Goal: Task Accomplishment & Management: Manage account settings

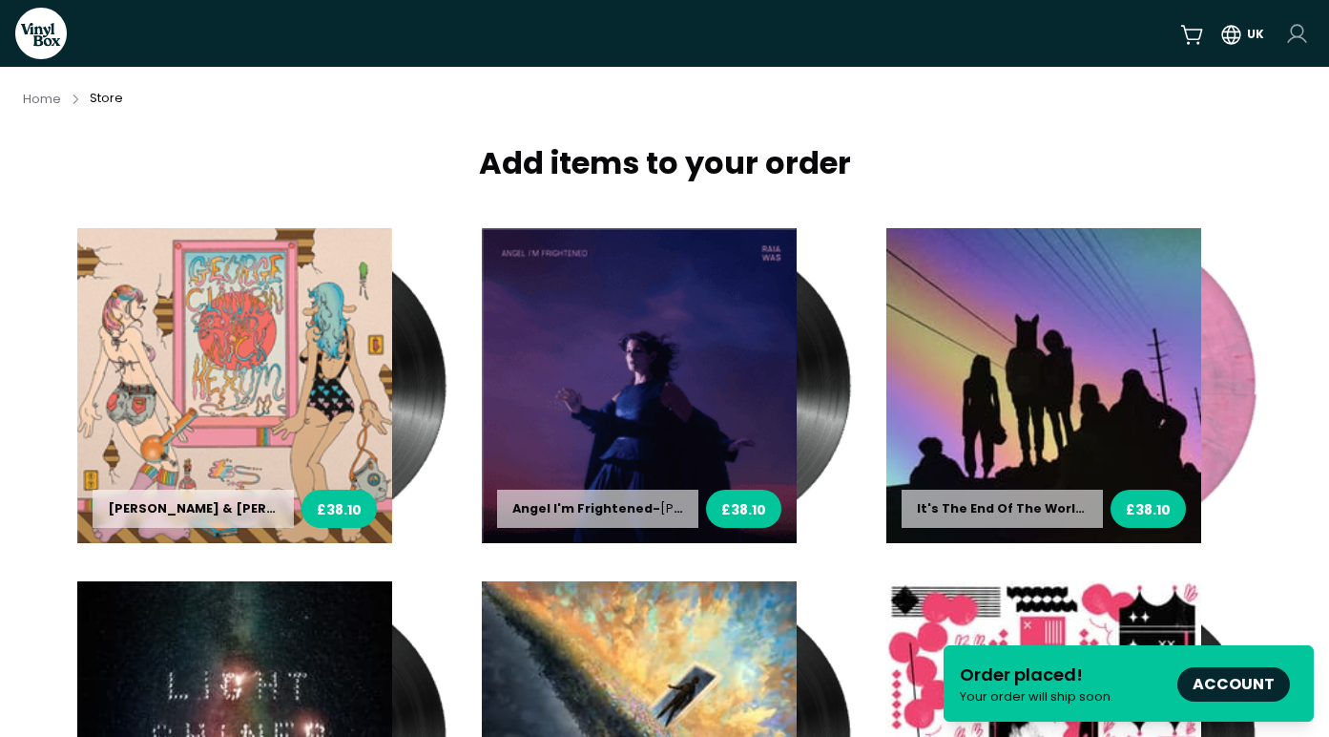
click at [1300, 31] on html "VinylBox UK Home Store Add items to your order [PERSON_NAME] & [PERSON_NAME] - …" at bounding box center [664, 368] width 1329 height 737
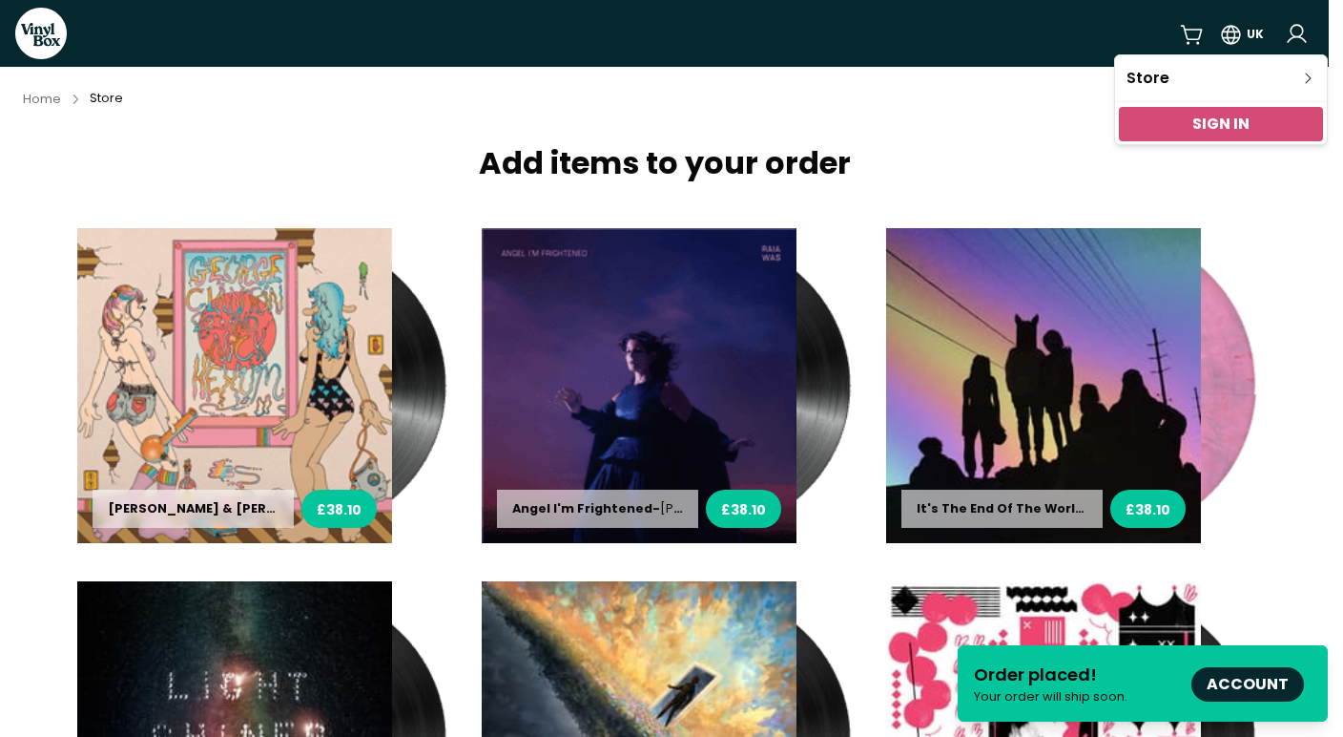
click at [1233, 116] on link "Sign In" at bounding box center [1221, 124] width 57 height 22
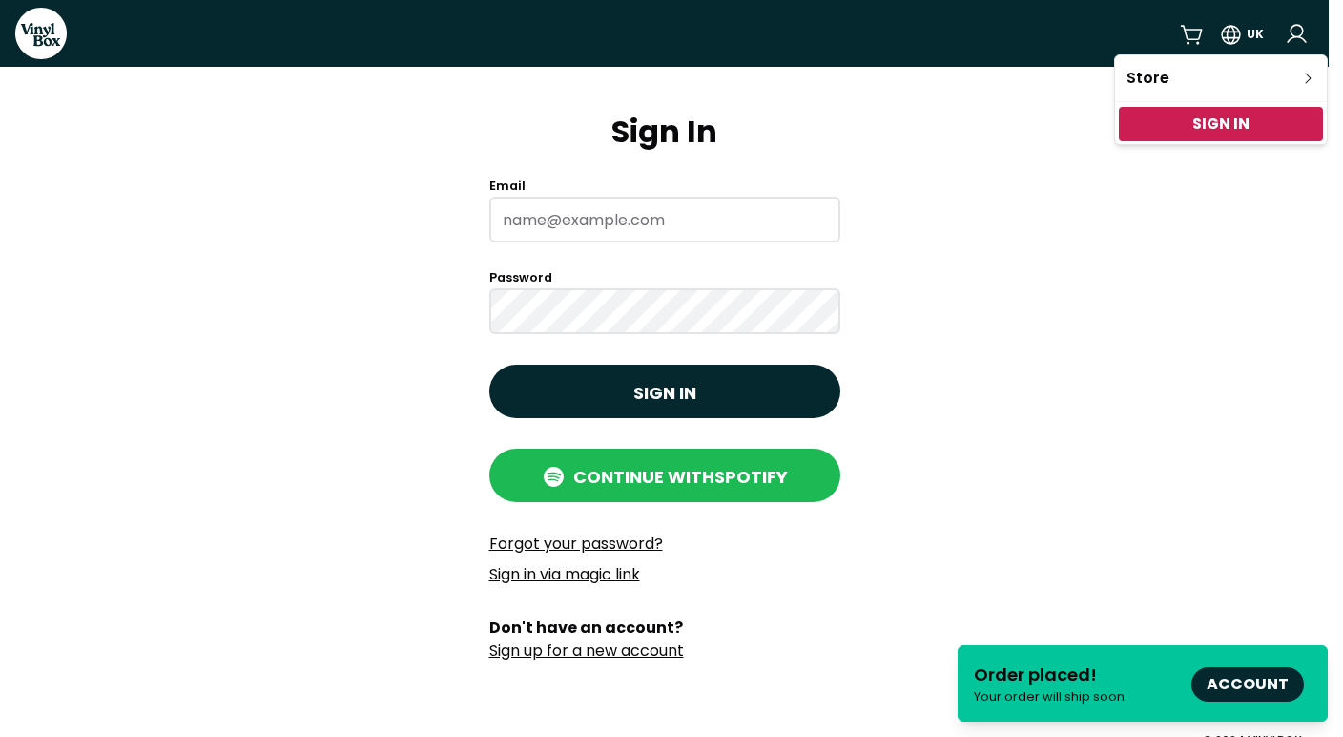
type input "[EMAIL_ADDRESS][DOMAIN_NAME]"
click at [620, 366] on html "VinylBox UK Sign In Email [EMAIL_ADDRESS][DOMAIN_NAME] Password Sign in Continu…" at bounding box center [671, 368] width 1343 height 737
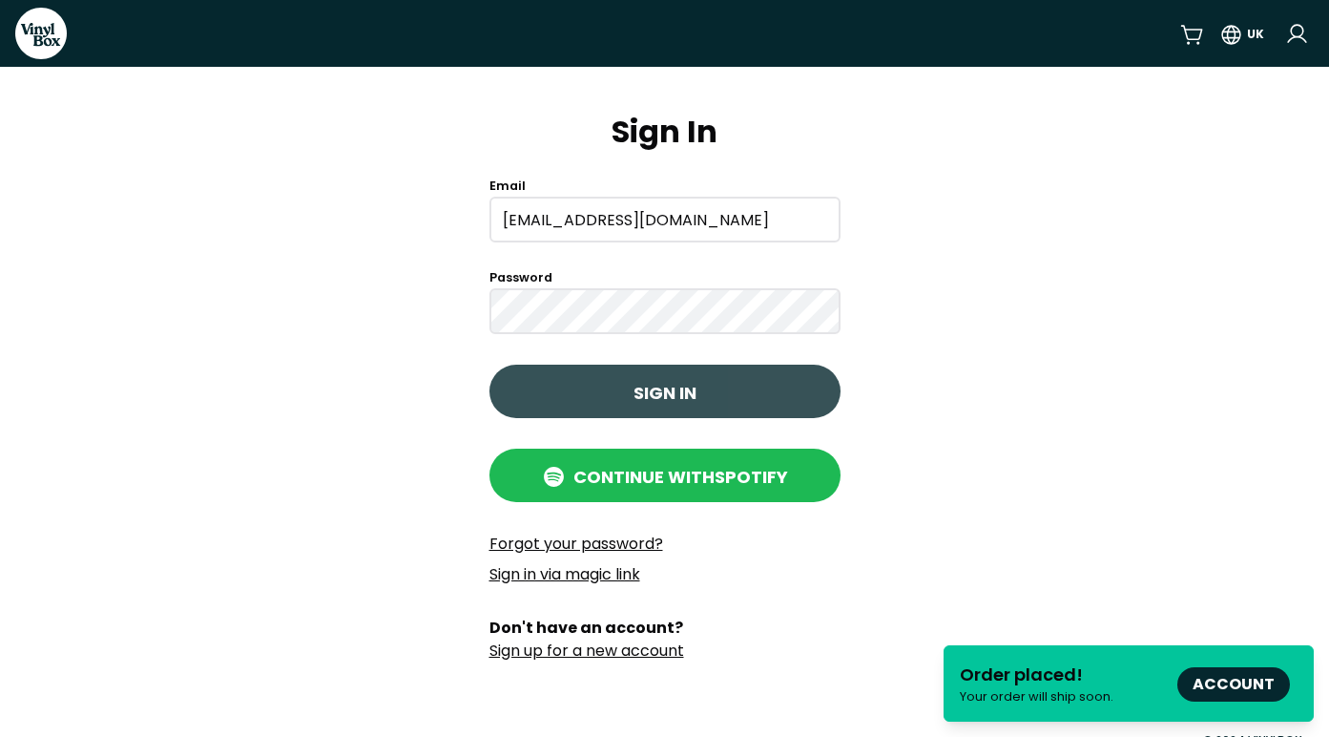
click at [678, 399] on span "Sign in" at bounding box center [665, 393] width 63 height 26
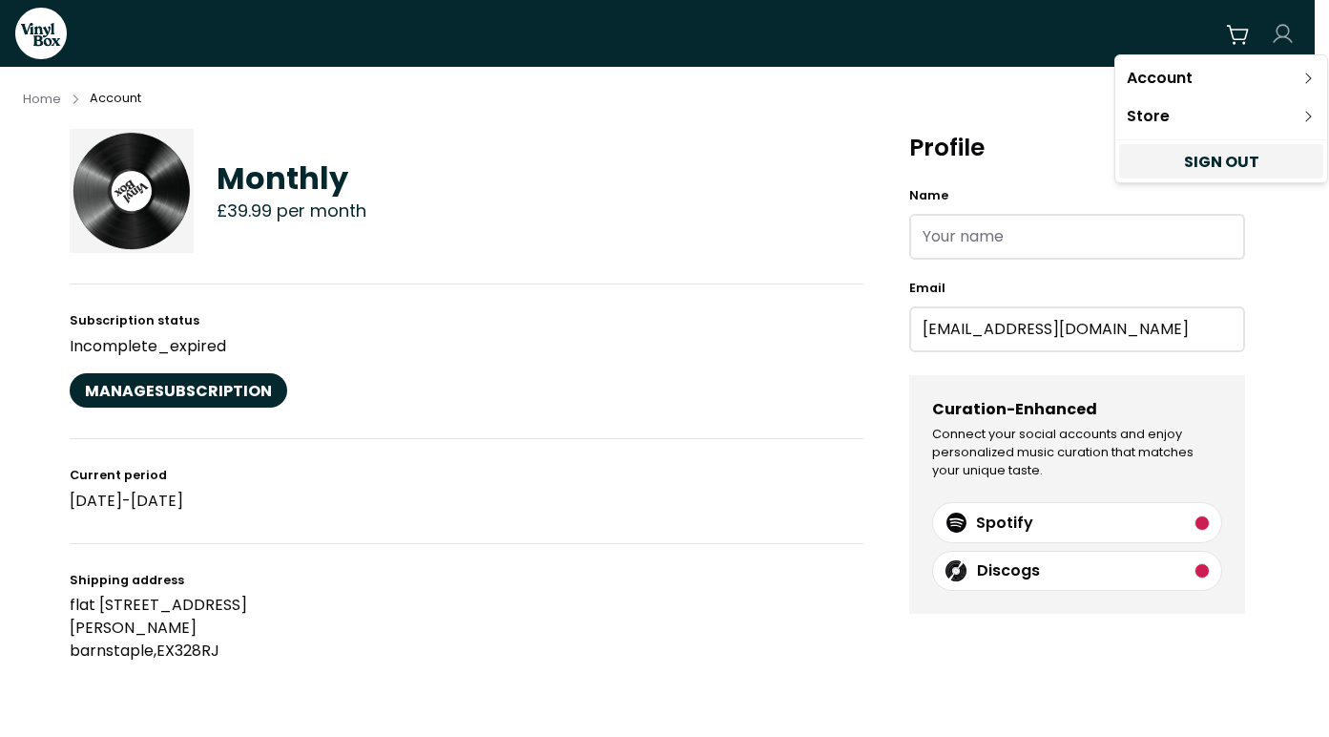
click at [1289, 32] on html "VinylBox Home Account Monthly £39.99 per month Subscription status incomplete_e…" at bounding box center [664, 368] width 1329 height 737
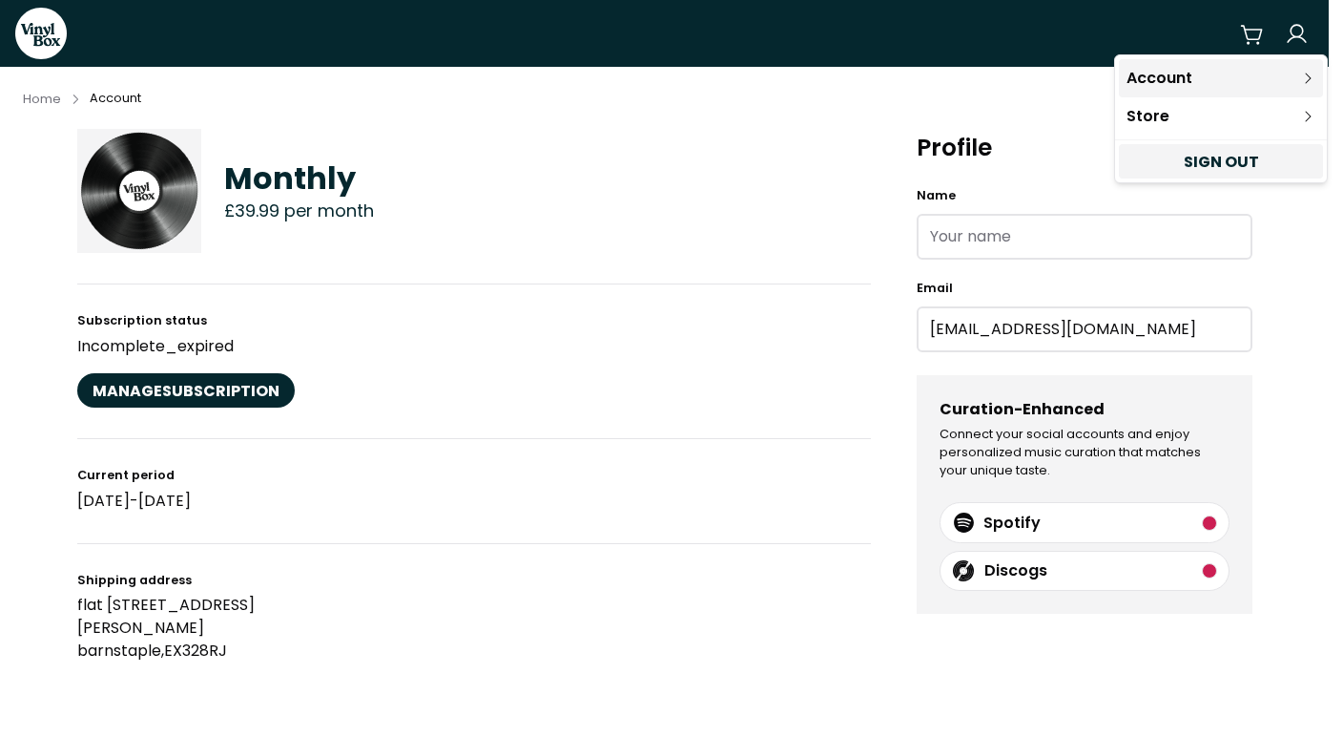
click at [1180, 81] on link "Account" at bounding box center [1221, 78] width 204 height 38
click at [1173, 71] on link "Account" at bounding box center [1221, 78] width 204 height 38
click at [1244, 34] on html "VinylBox Home Account Monthly £39.99 per month Subscription status incomplete_e…" at bounding box center [671, 368] width 1343 height 737
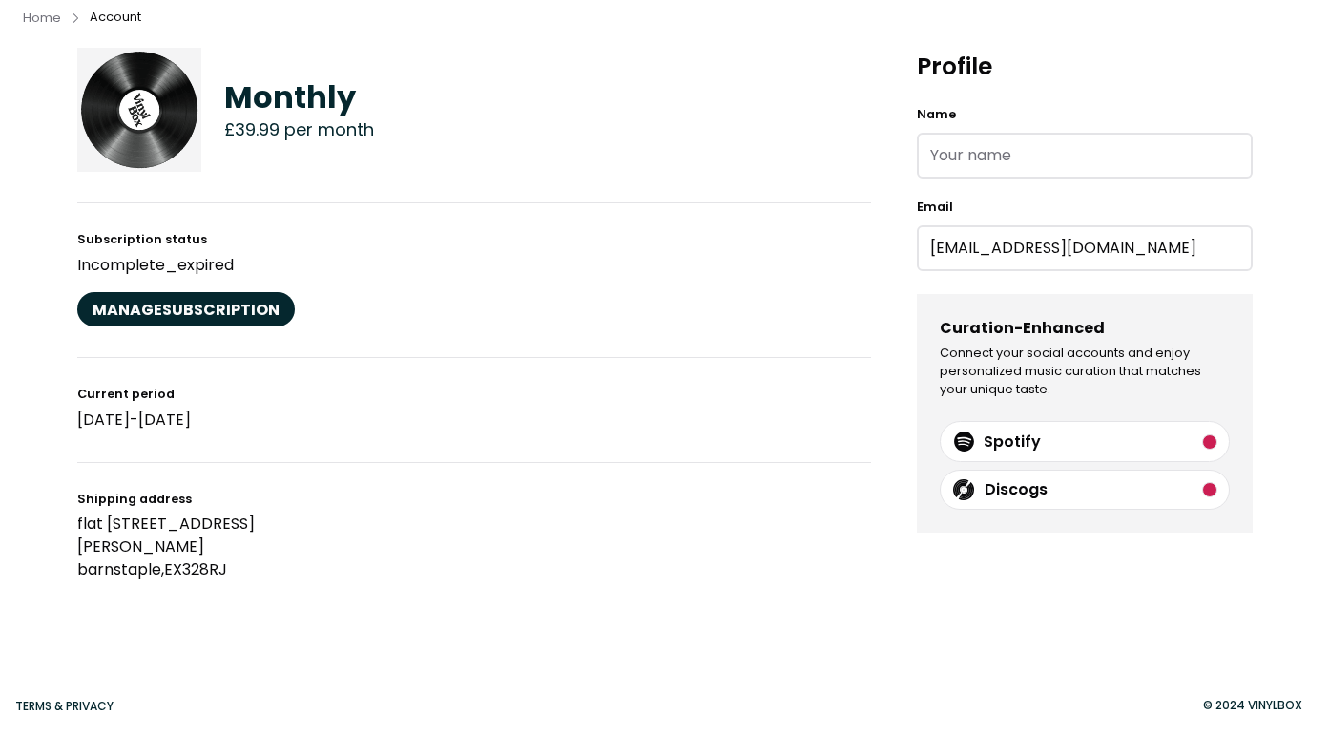
scroll to position [82, 0]
